Goal: Transaction & Acquisition: Subscribe to service/newsletter

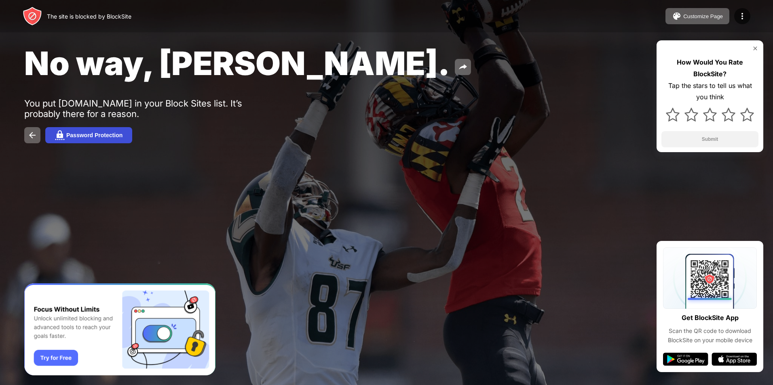
click at [80, 133] on div "Password Protection" at bounding box center [94, 135] width 56 height 6
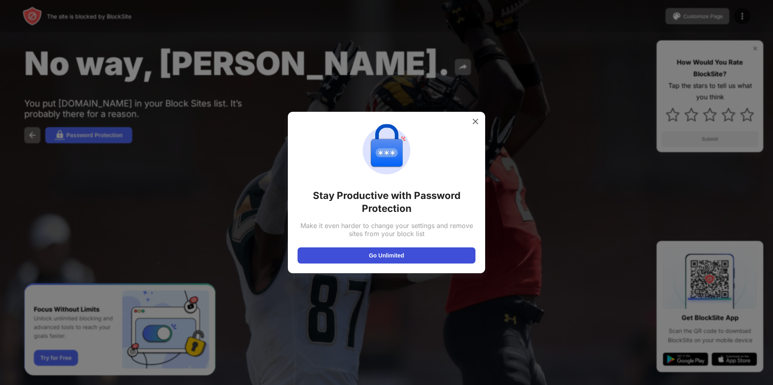
click at [374, 253] on button "Go Unlimited" at bounding box center [386, 256] width 178 height 16
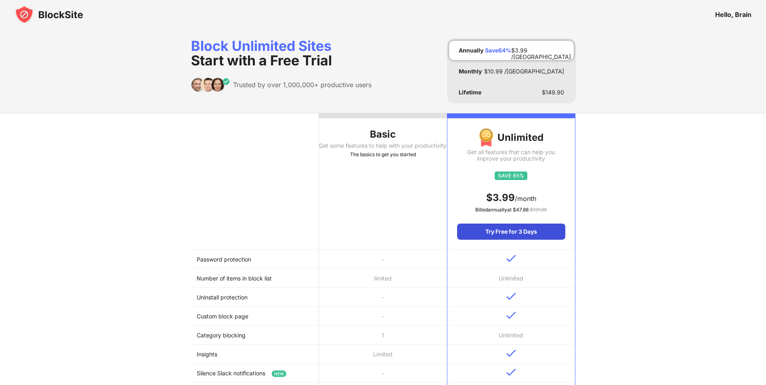
click at [503, 233] on div "Try Free for 3 Days" at bounding box center [511, 232] width 108 height 16
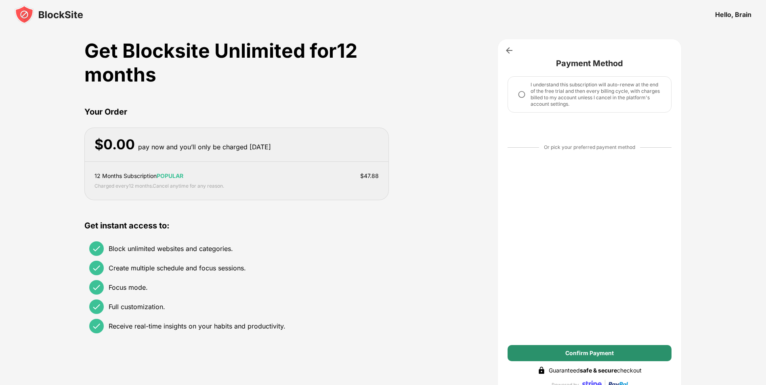
click at [579, 352] on div "Confirm Payment" at bounding box center [590, 353] width 48 height 6
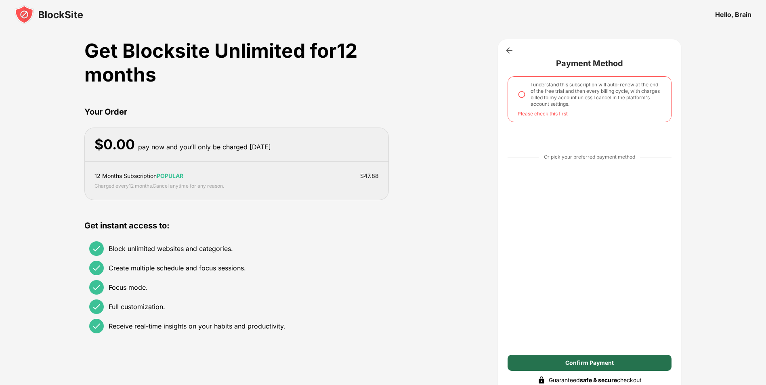
click at [564, 366] on div "Confirm Payment" at bounding box center [590, 363] width 164 height 16
click at [565, 355] on div "Confirm Payment" at bounding box center [590, 270] width 164 height 202
click at [565, 357] on div "Confirm Payment" at bounding box center [590, 363] width 164 height 16
click at [563, 367] on div "Confirm Payment" at bounding box center [590, 363] width 164 height 16
click at [562, 360] on div "Confirm Payment" at bounding box center [590, 363] width 164 height 16
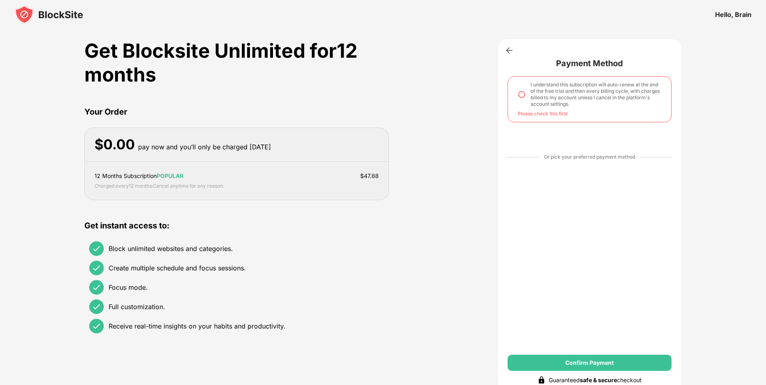
click at [562, 360] on div "Confirm Payment" at bounding box center [590, 363] width 164 height 16
